Goal: Obtain resource: Download file/media

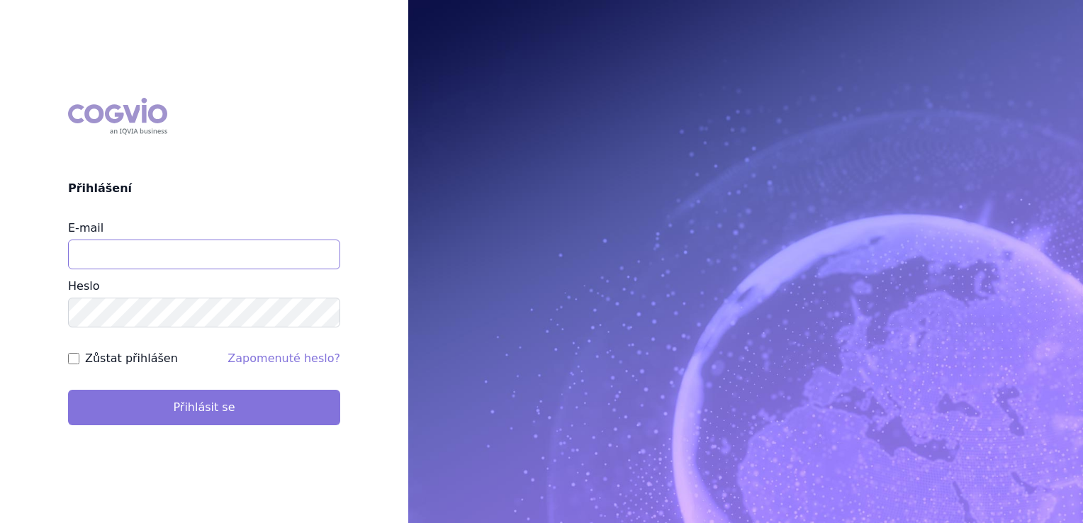
type input "jirihla@seznam.cz"
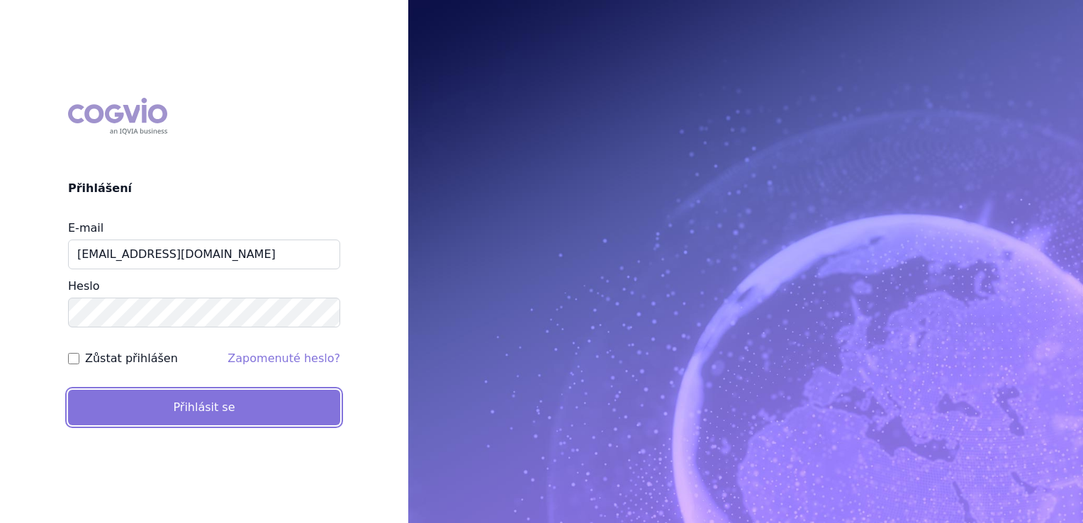
click at [201, 412] on button "Přihlásit se" at bounding box center [204, 407] width 272 height 35
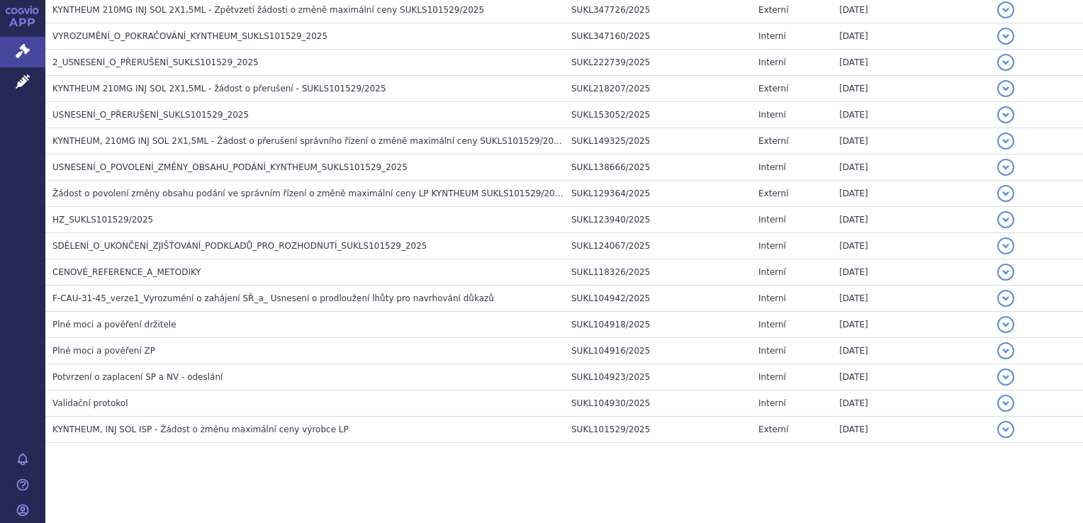
scroll to position [385, 0]
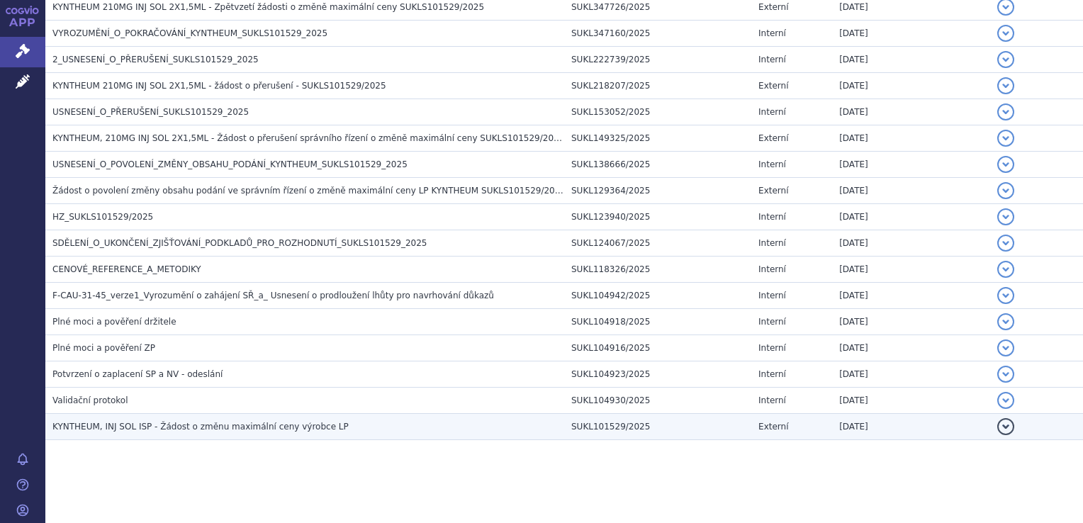
click at [191, 422] on span "KYNTHEUM, INJ SOL ISP - Žádost o změnu maximální ceny výrobce LP" at bounding box center [200, 427] width 296 height 10
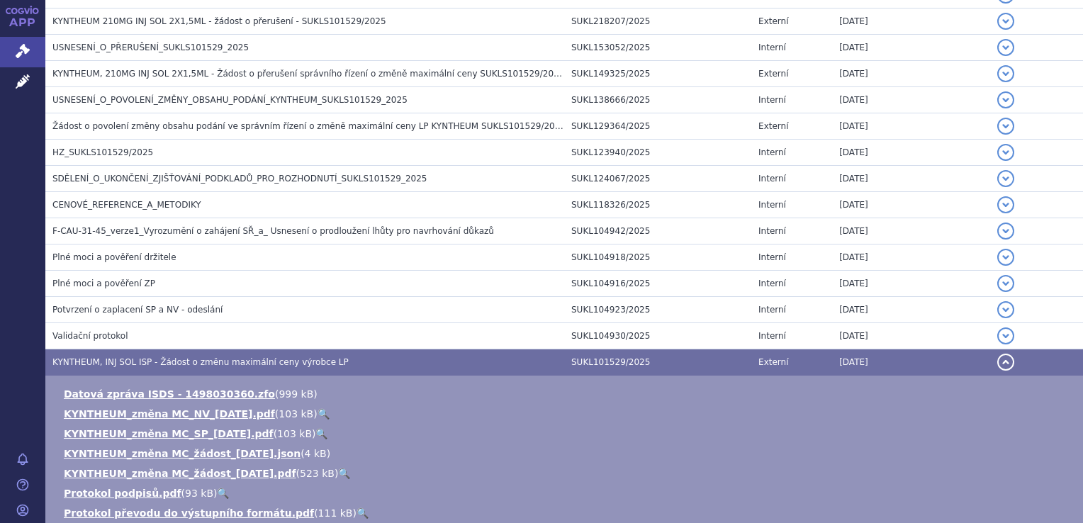
scroll to position [456, 0]
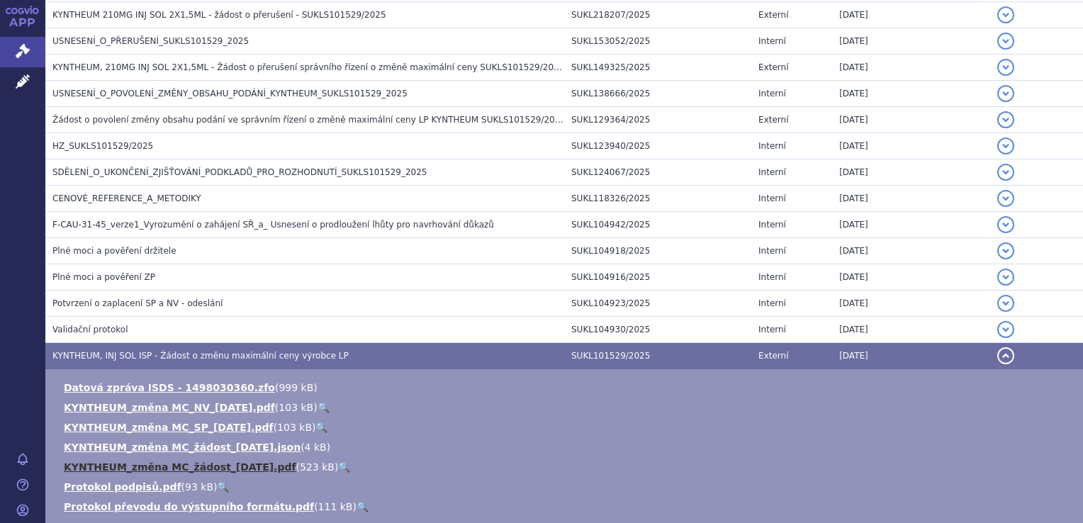
click at [256, 464] on link "KYNTHEUM_změna MC_žádost_[DATE].pdf" at bounding box center [180, 466] width 232 height 11
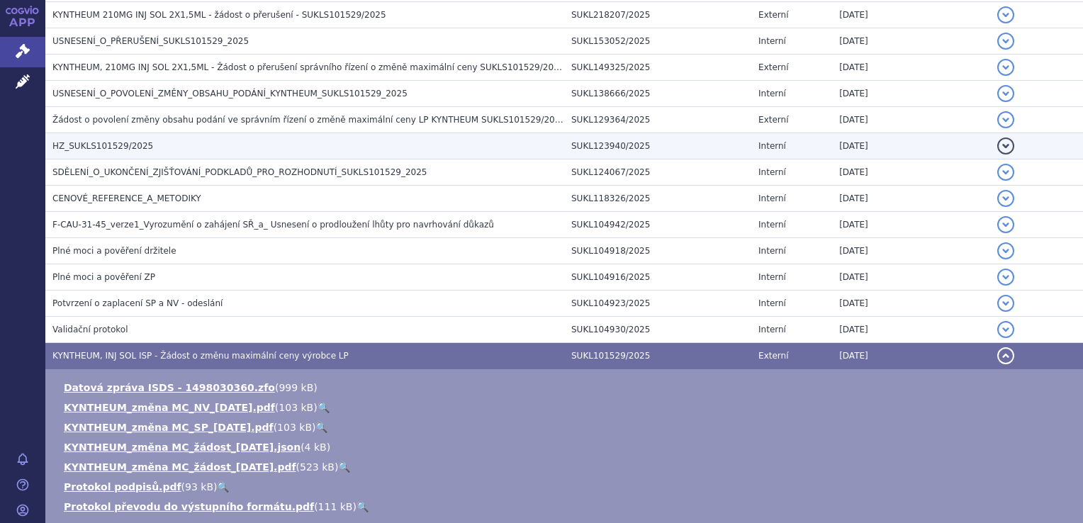
click at [128, 142] on span "HZ_SUKLS101529/2025" at bounding box center [102, 146] width 101 height 10
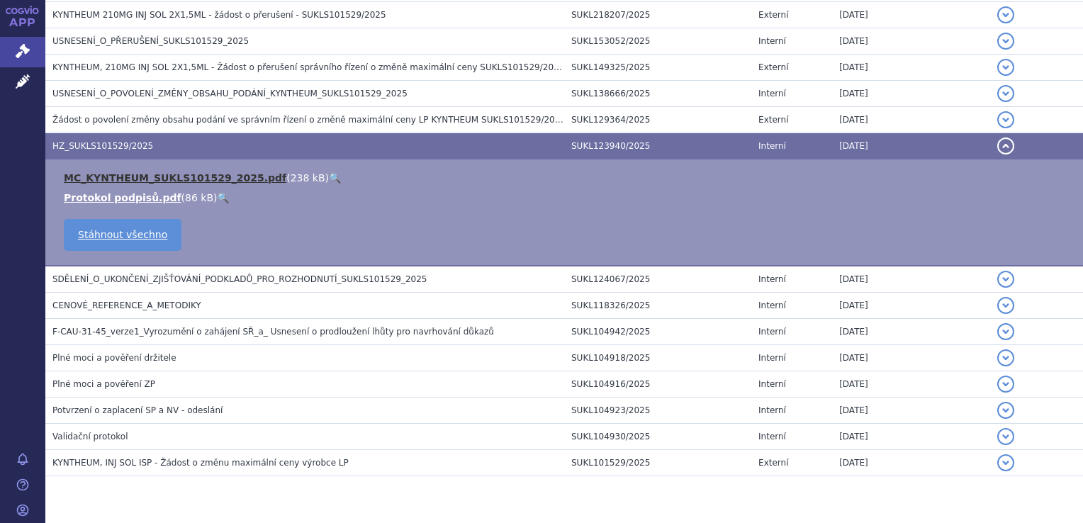
click at [198, 179] on link "MC_KYNTHEUM_SUKLS101529_2025.pdf" at bounding box center [175, 177] width 222 height 11
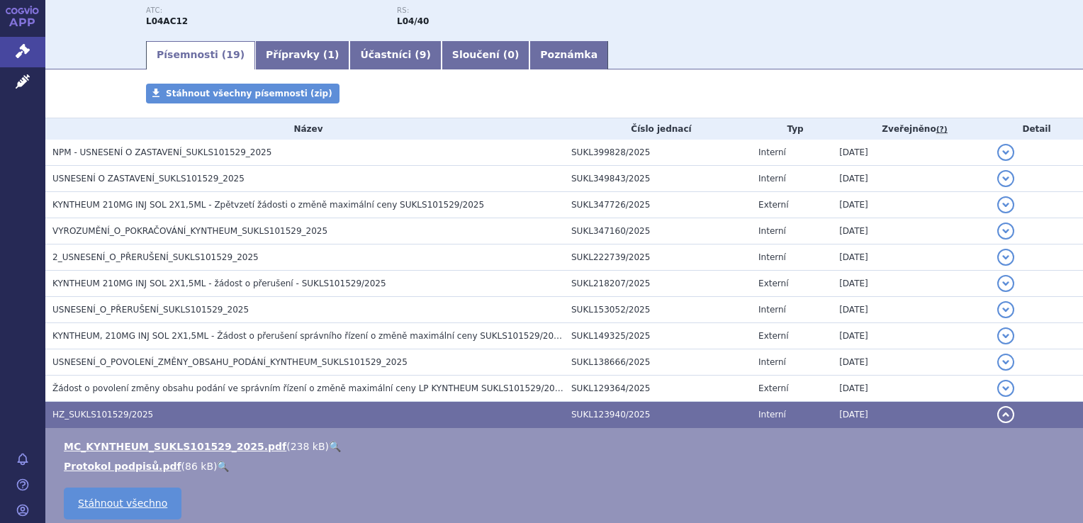
scroll to position [172, 0]
